Goal: Navigation & Orientation: Find specific page/section

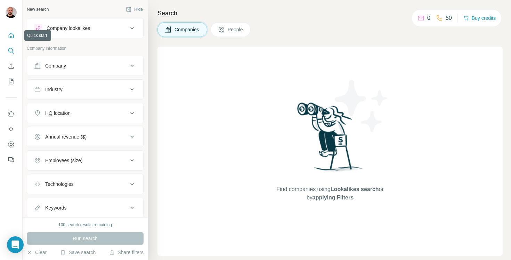
click at [13, 34] on icon "Quick start" at bounding box center [11, 35] width 5 height 5
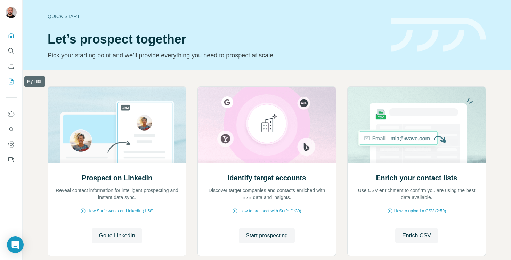
click at [10, 83] on icon "My lists" at bounding box center [11, 81] width 3 height 5
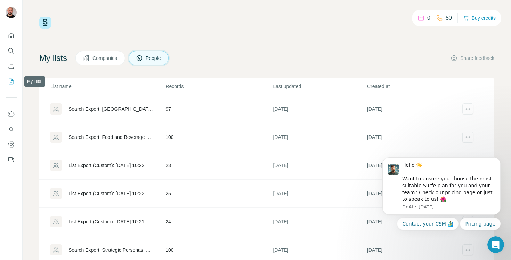
click at [9, 83] on icon "My lists" at bounding box center [11, 81] width 7 height 7
click at [12, 33] on icon "Quick start" at bounding box center [11, 35] width 7 height 7
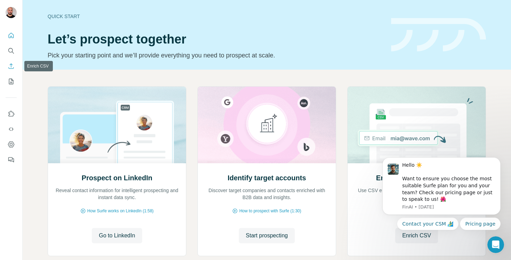
click at [13, 63] on icon "Enrich CSV" at bounding box center [11, 66] width 7 height 7
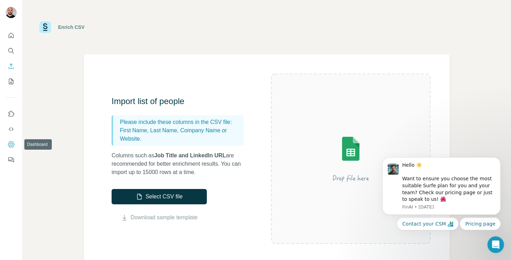
click at [11, 147] on icon "Dashboard" at bounding box center [11, 144] width 7 height 7
